Goal: Navigation & Orientation: Understand site structure

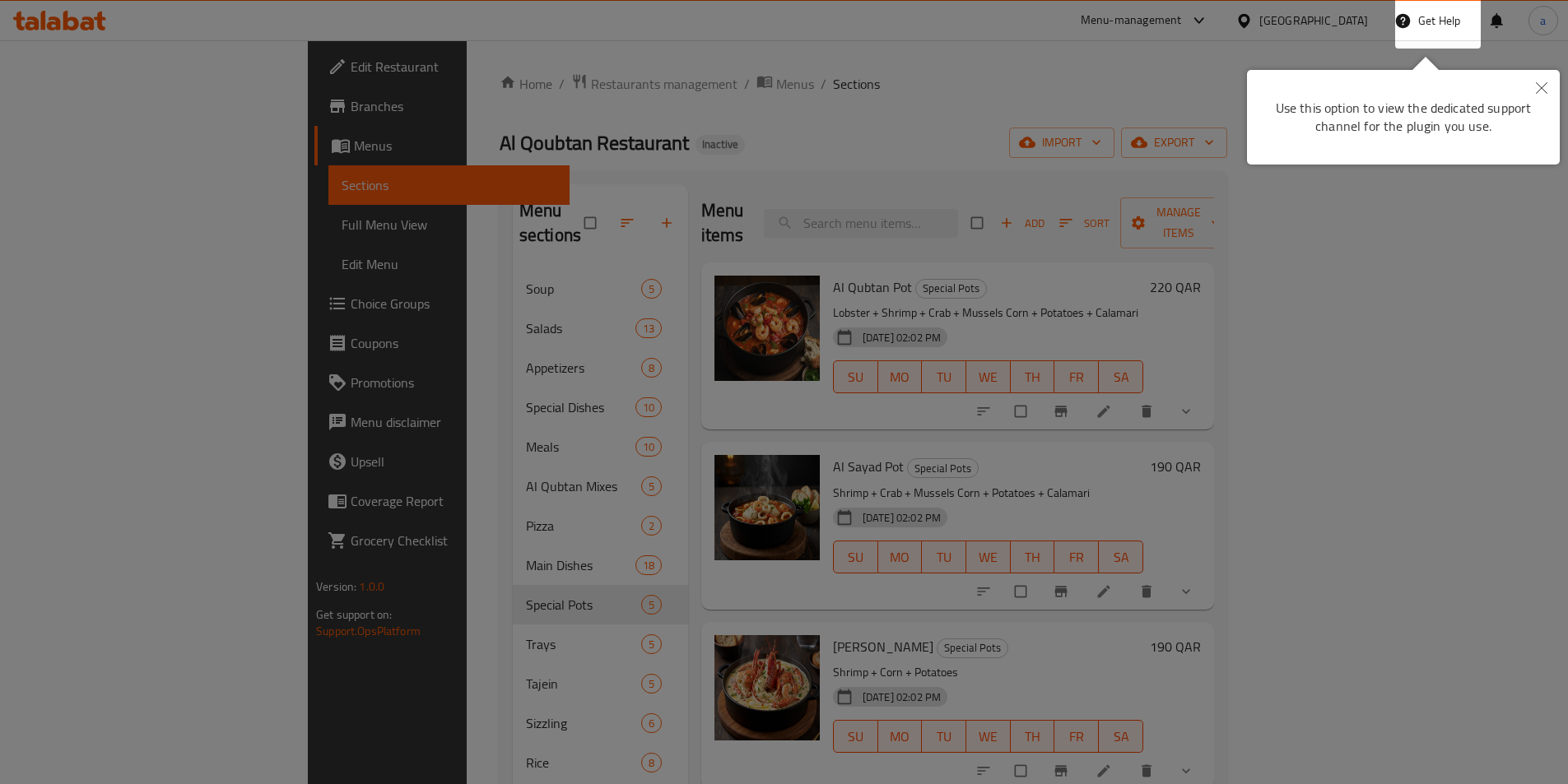
click at [1205, 82] on div at bounding box center [784, 392] width 1568 height 784
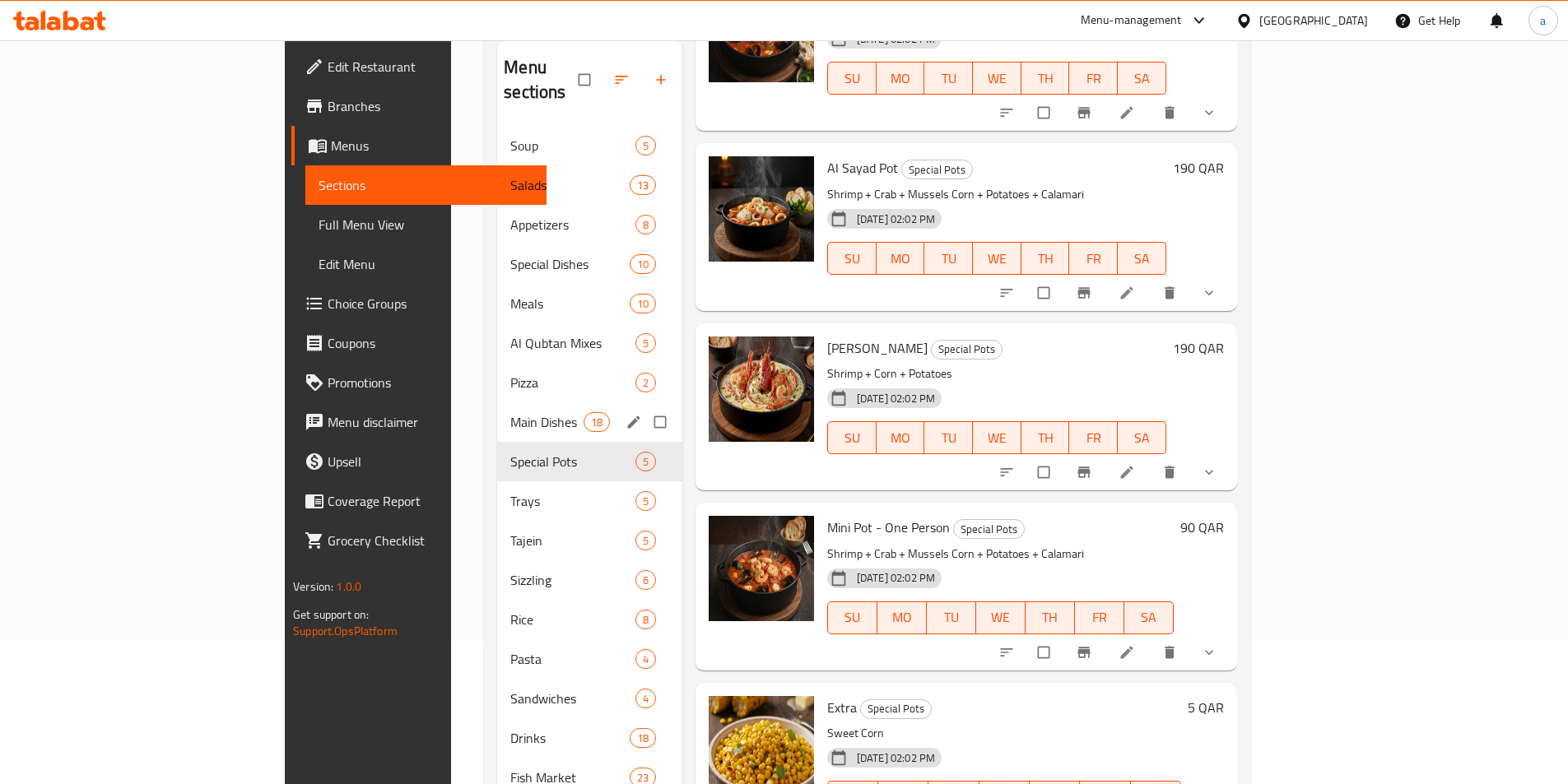
scroll to position [231, 0]
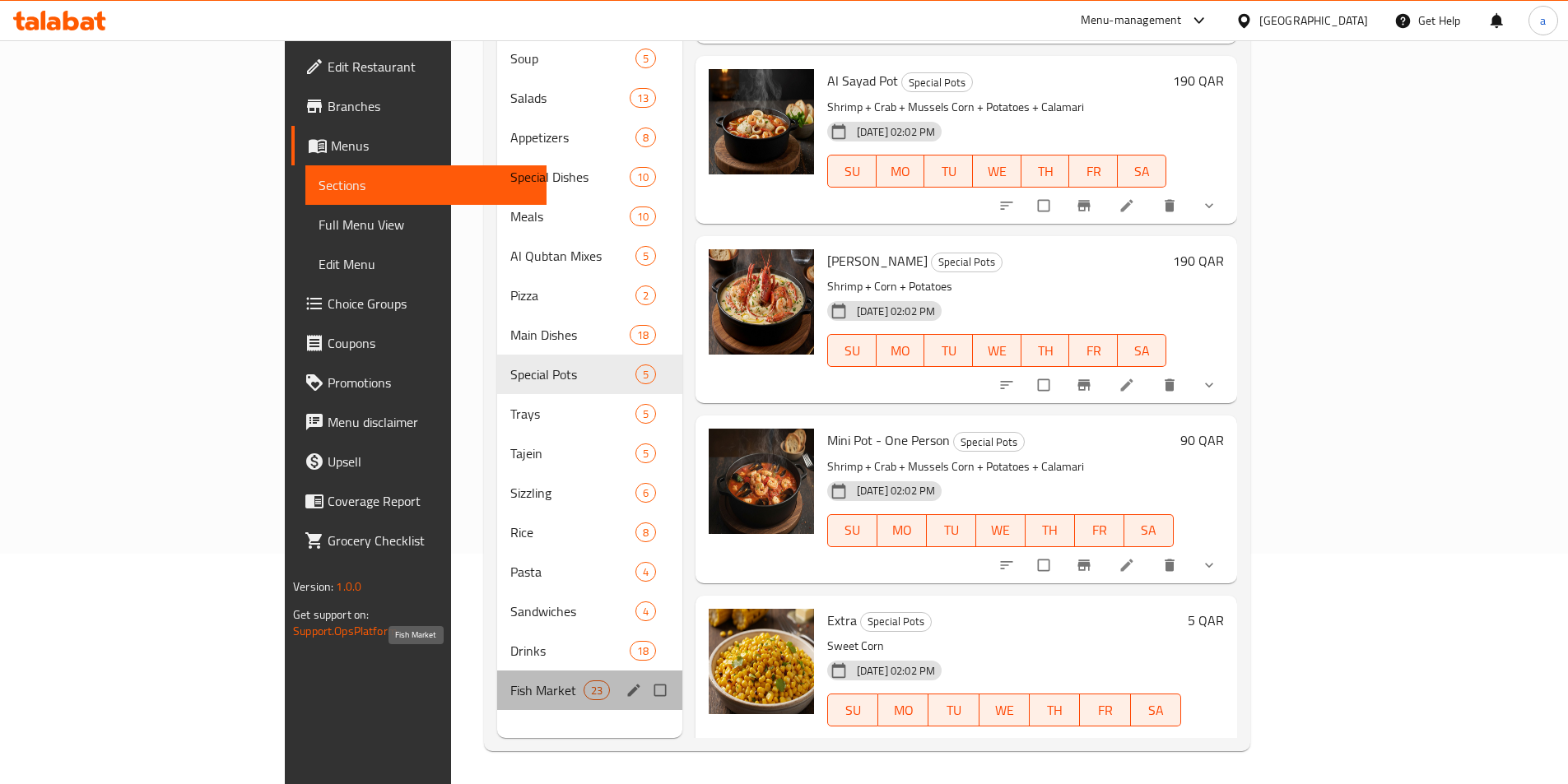
click at [510, 680] on span "Fish Market" at bounding box center [546, 690] width 73 height 20
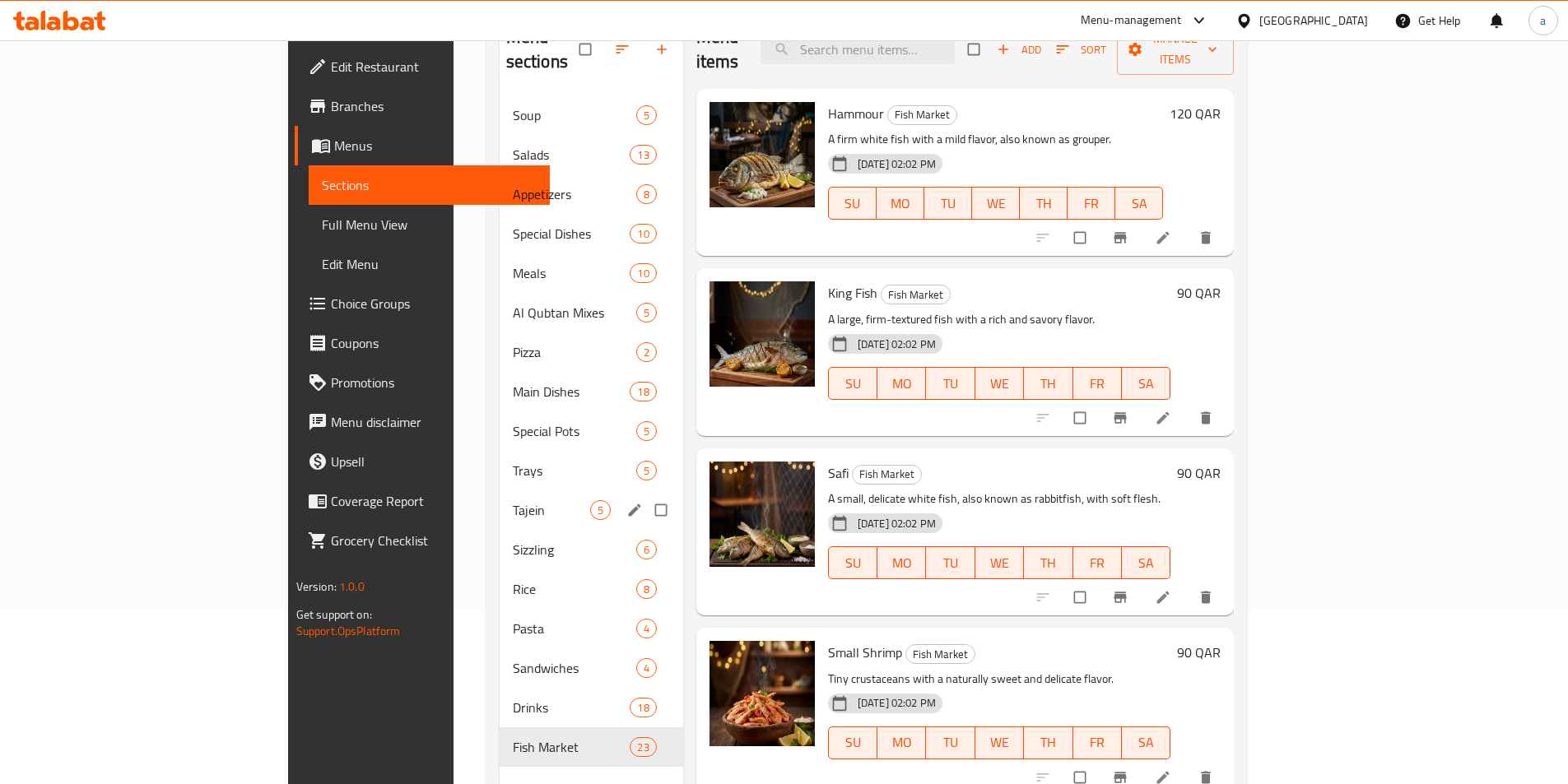
scroll to position [231, 0]
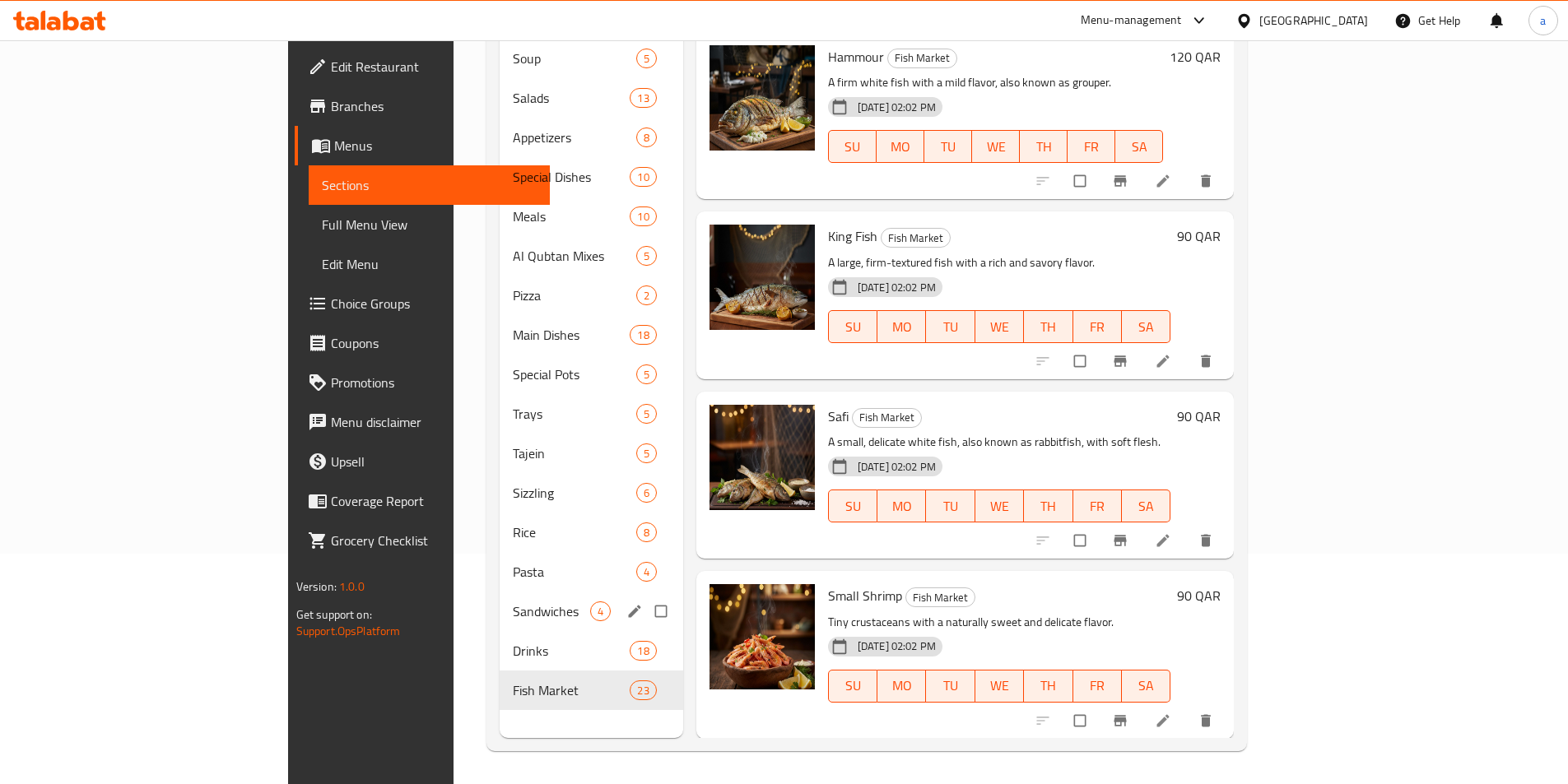
click at [499, 603] on div "Sandwiches 4" at bounding box center [591, 611] width 184 height 39
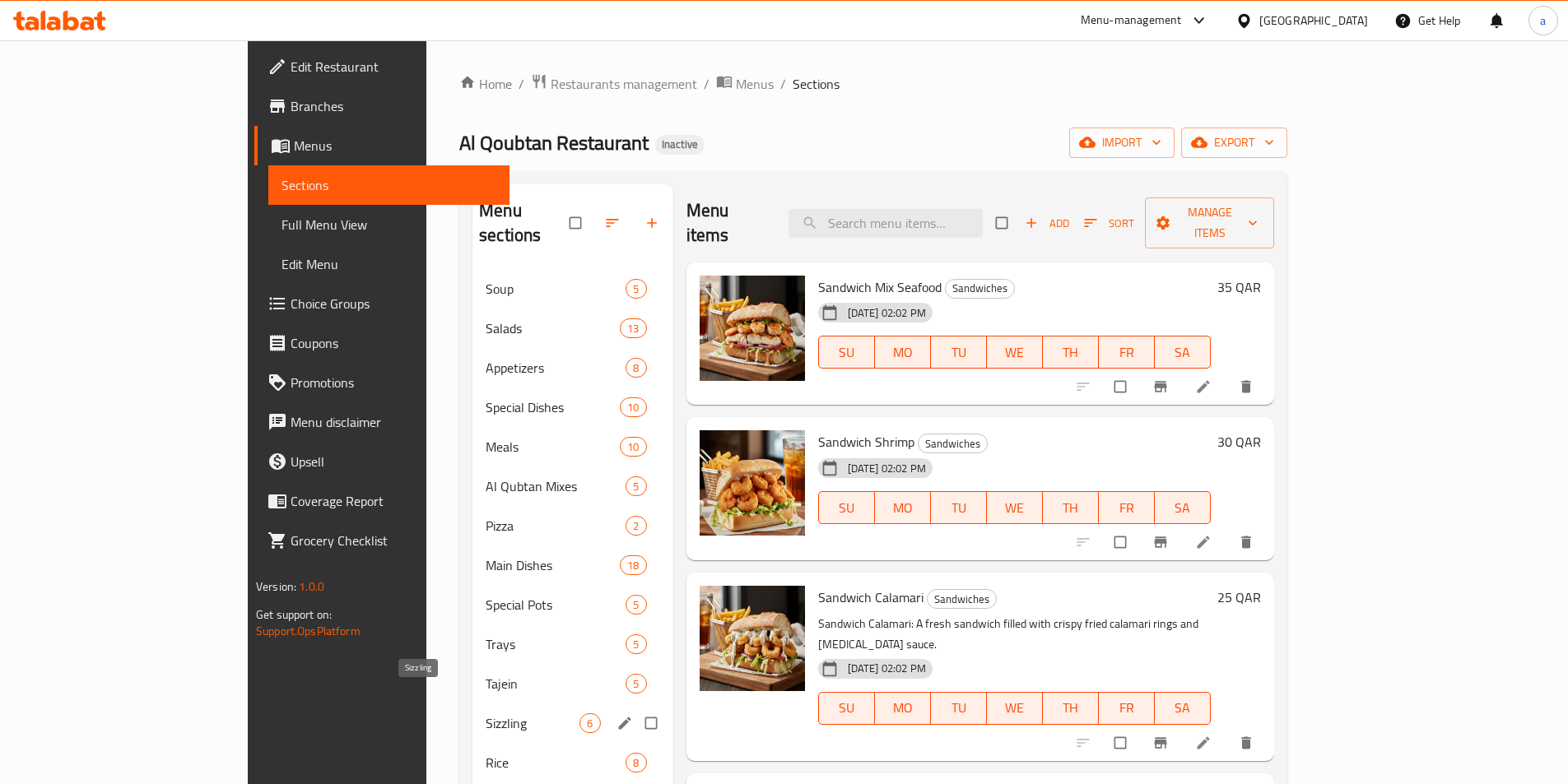
click at [486, 713] on span "Sizzling" at bounding box center [533, 723] width 94 height 20
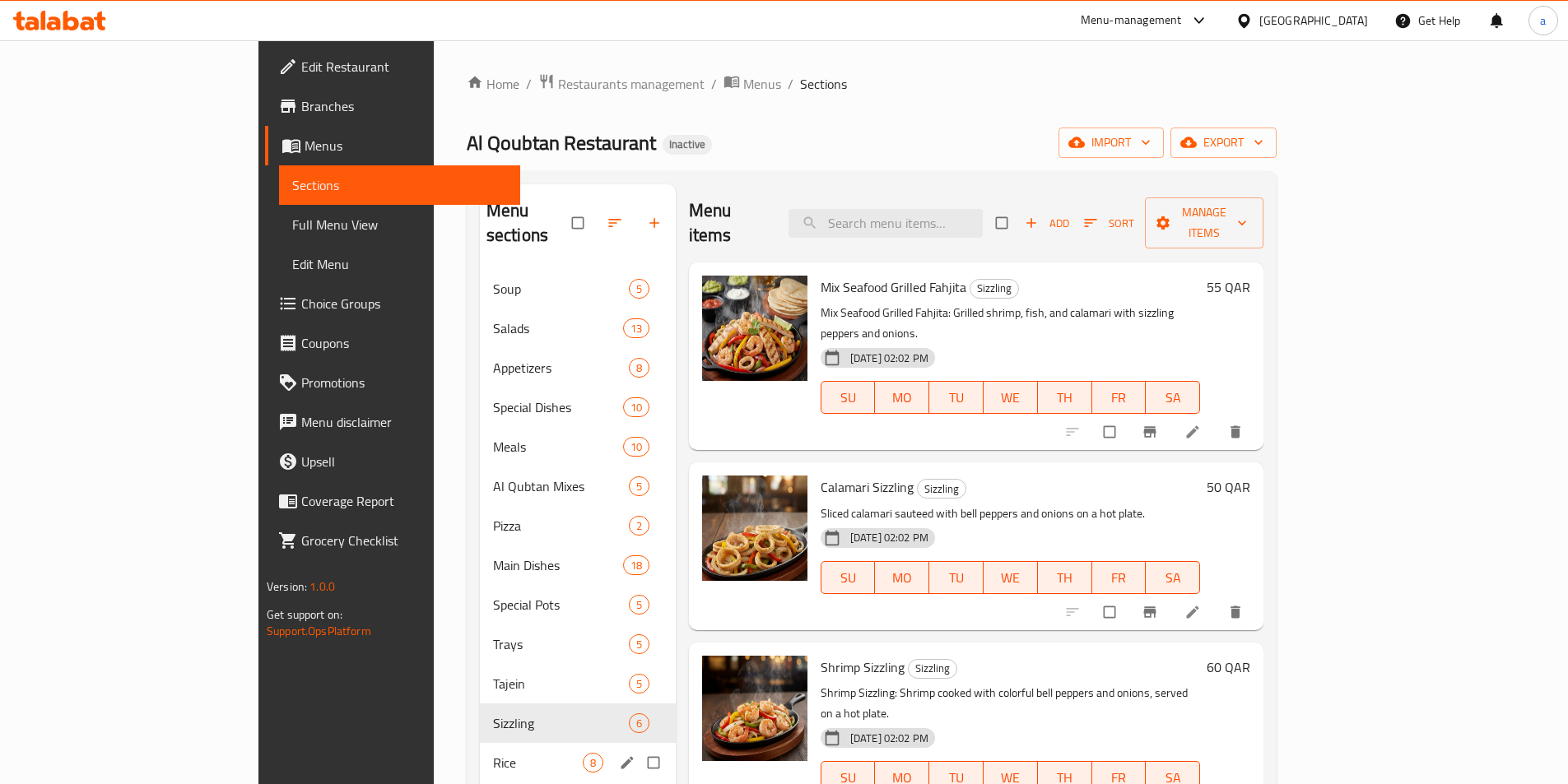
click at [480, 749] on div "Rice 8" at bounding box center [578, 762] width 196 height 39
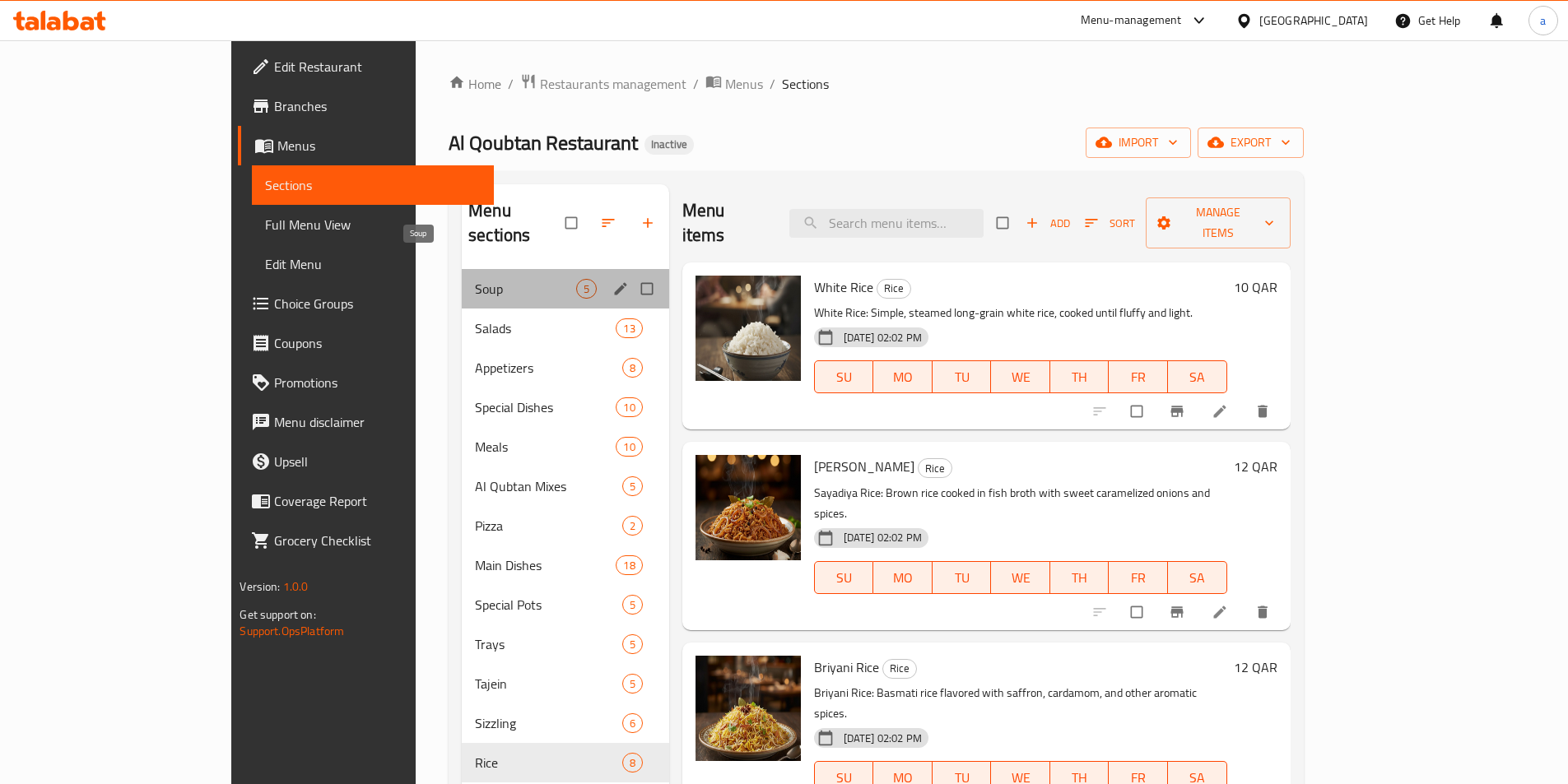
click at [475, 279] on span "Soup" at bounding box center [525, 289] width 100 height 20
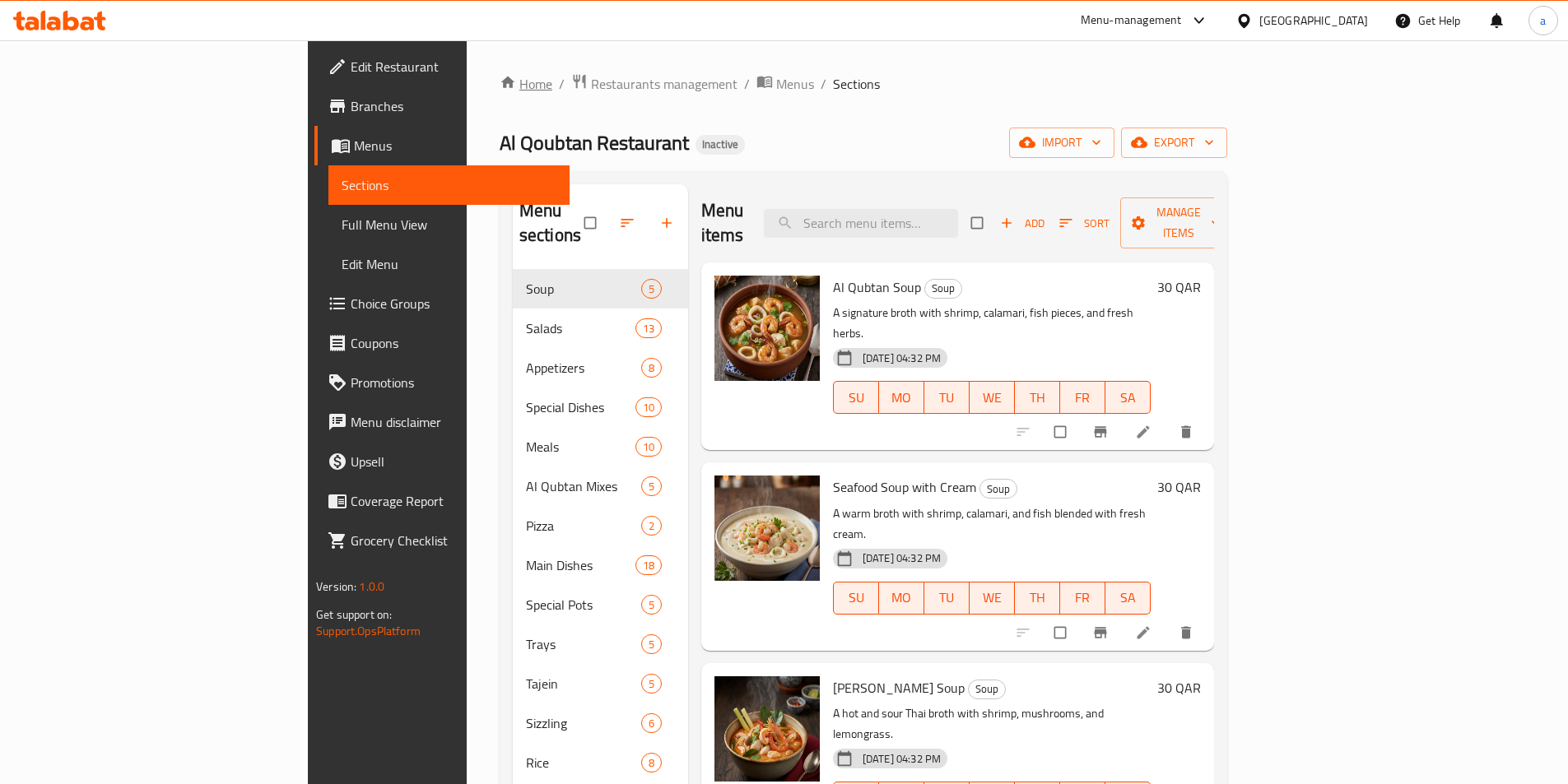
click at [499, 84] on link "Home" at bounding box center [525, 84] width 53 height 20
